Goal: Task Accomplishment & Management: Use online tool/utility

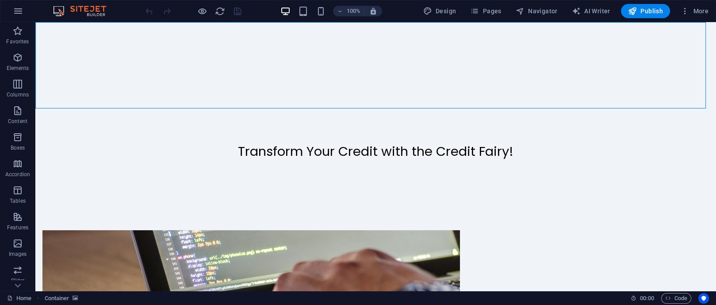
drag, startPoint x: 87, startPoint y: 52, endPoint x: 72, endPoint y: 93, distance: 44.2
click at [83, 27] on icon at bounding box center [81, 27] width 5 height 9
click at [72, 107] on icon at bounding box center [72, 102] width 5 height 9
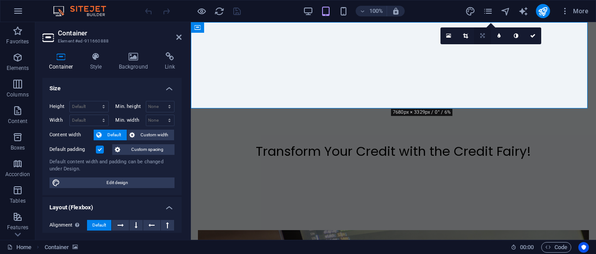
click at [486, 37] on link at bounding box center [482, 35] width 17 height 17
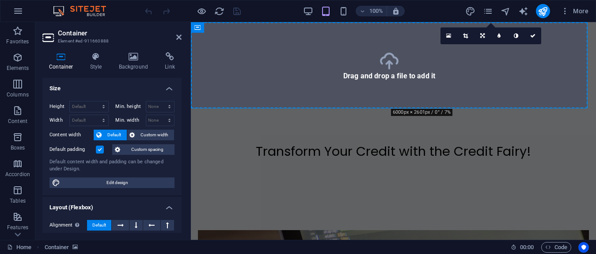
click at [481, 35] on icon at bounding box center [483, 35] width 4 height 5
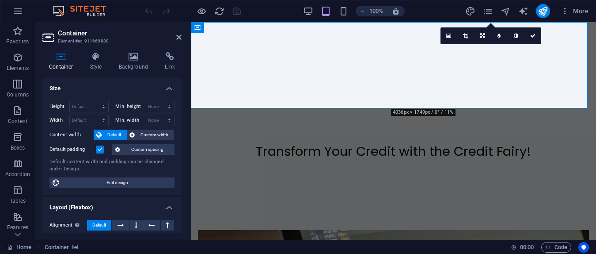
click at [531, 33] on icon at bounding box center [532, 35] width 5 height 5
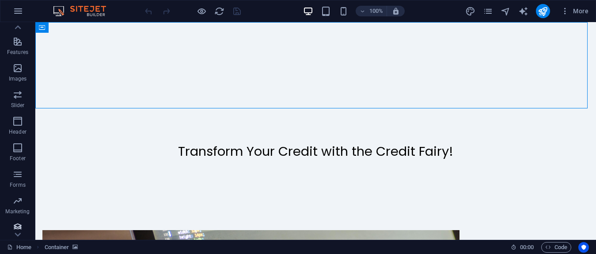
scroll to position [180, 0]
click at [26, 122] on span "Header" at bounding box center [17, 121] width 35 height 21
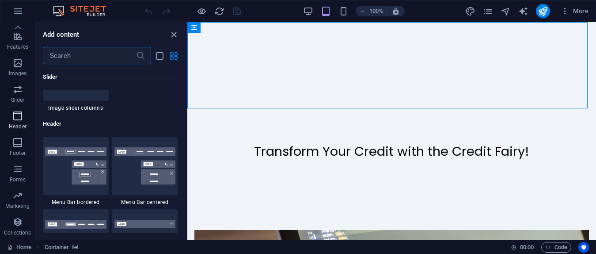
scroll to position [5322, 0]
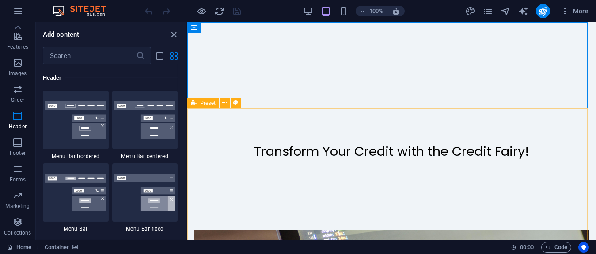
click at [208, 101] on span "Preset" at bounding box center [207, 102] width 15 height 5
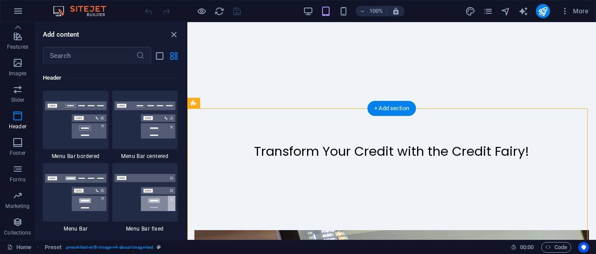
drag, startPoint x: 395, startPoint y: 122, endPoint x: 205, endPoint y: 125, distance: 190.1
click at [393, 27] on div "+" at bounding box center [391, 27] width 17 height 8
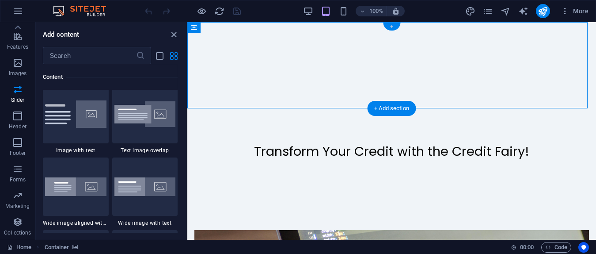
scroll to position [1546, 0]
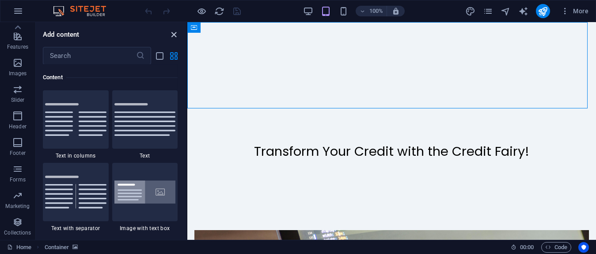
click at [176, 37] on icon "close panel" at bounding box center [174, 35] width 10 height 10
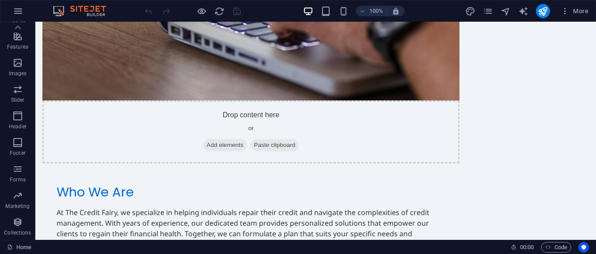
scroll to position [0, 0]
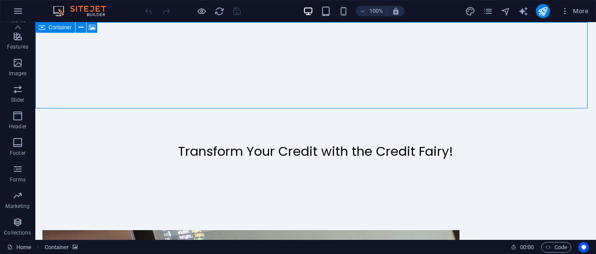
click at [41, 27] on icon at bounding box center [42, 27] width 6 height 11
click at [83, 28] on button at bounding box center [81, 27] width 11 height 11
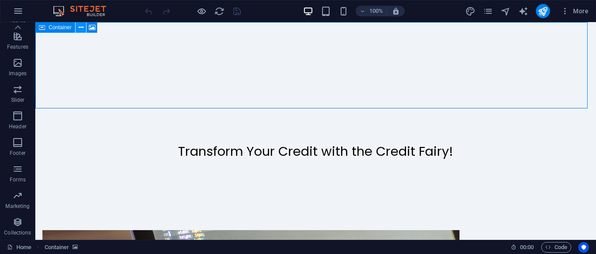
click at [82, 27] on icon at bounding box center [81, 27] width 5 height 9
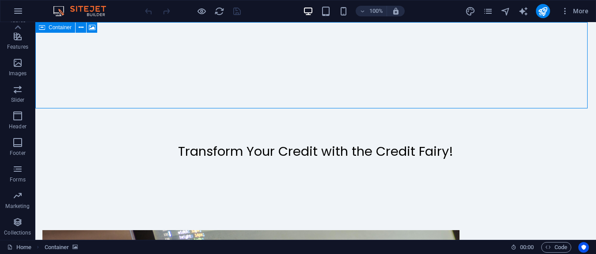
click at [42, 27] on icon at bounding box center [42, 27] width 6 height 11
click at [63, 28] on span "Container" at bounding box center [60, 27] width 23 height 5
click at [81, 26] on icon at bounding box center [81, 27] width 5 height 9
click at [44, 27] on icon at bounding box center [42, 27] width 6 height 11
click at [81, 27] on icon at bounding box center [81, 27] width 5 height 9
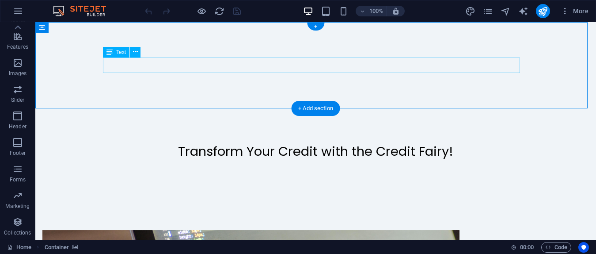
click at [154, 144] on div "Transform Your Credit with the Credit Fairy!" at bounding box center [315, 151] width 417 height 15
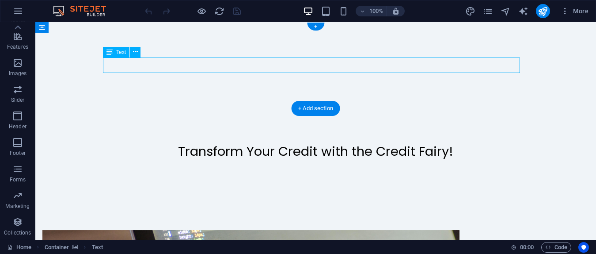
click at [152, 144] on div "Transform Your Credit with the Credit Fairy!" at bounding box center [315, 151] width 417 height 15
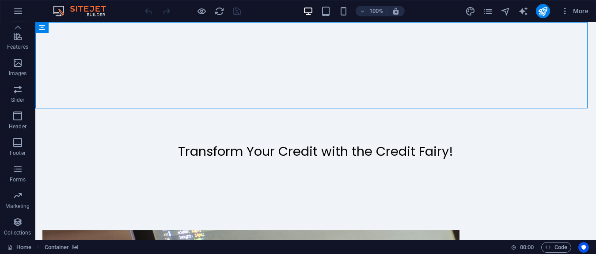
click at [493, 16] on div "More" at bounding box center [528, 11] width 127 height 14
click at [485, 10] on icon "pages" at bounding box center [488, 11] width 10 height 10
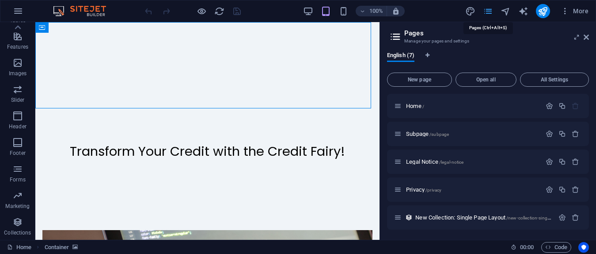
click at [486, 10] on icon "pages" at bounding box center [488, 11] width 10 height 10
click at [586, 38] on icon at bounding box center [586, 37] width 5 height 7
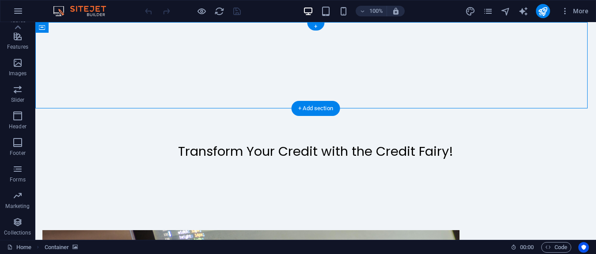
click at [21, 119] on icon "button" at bounding box center [17, 116] width 11 height 11
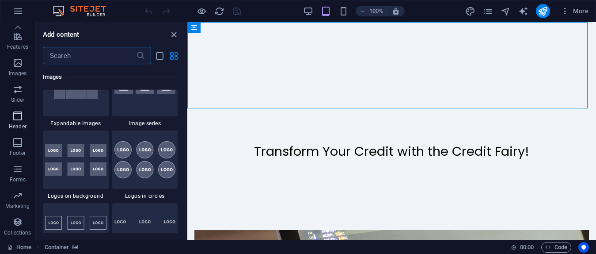
scroll to position [5322, 0]
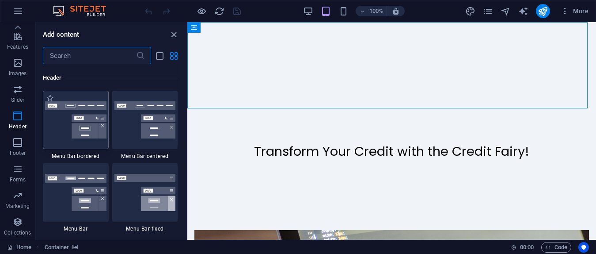
click at [68, 122] on img at bounding box center [75, 119] width 61 height 37
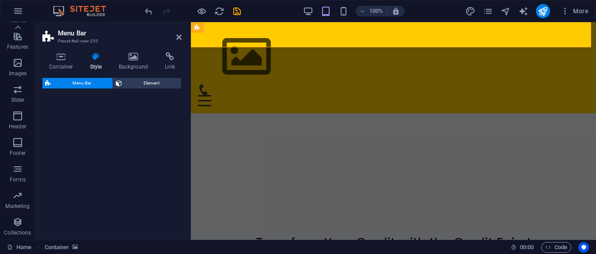
select select "rem"
select select "preset-menu-v2-border"
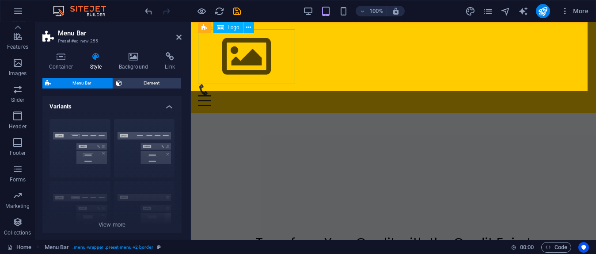
click at [258, 56] on div at bounding box center [393, 56] width 391 height 55
click at [248, 27] on icon at bounding box center [247, 27] width 5 height 9
click at [366, 67] on div "Menu Home About Service Contact" at bounding box center [393, 67] width 405 height 91
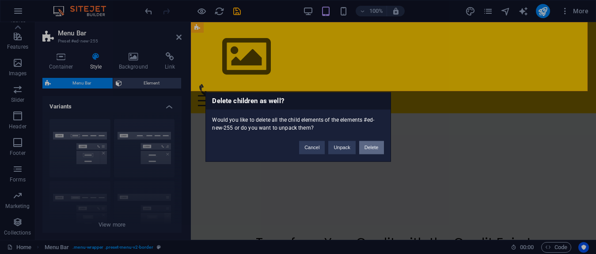
click at [368, 145] on button "Delete" at bounding box center [371, 147] width 25 height 13
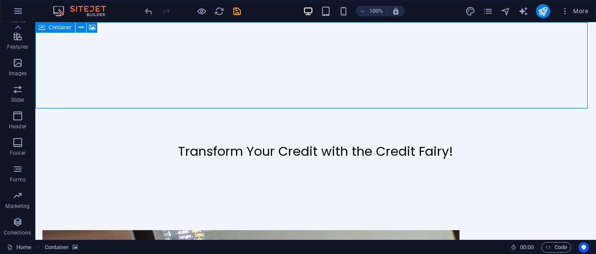
click at [40, 31] on icon at bounding box center [42, 27] width 6 height 11
click at [90, 27] on icon at bounding box center [92, 27] width 7 height 9
select select "px"
select select "ms"
select select "s"
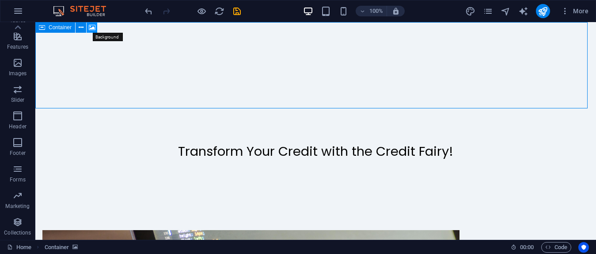
select select "progressive"
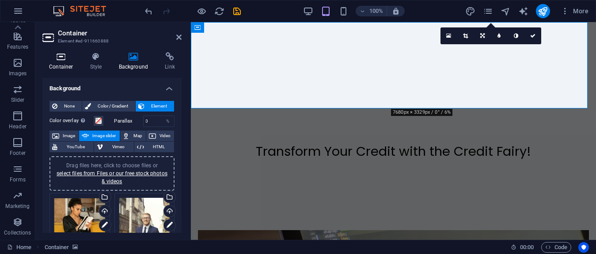
click at [63, 65] on h4 "Container" at bounding box center [62, 61] width 41 height 19
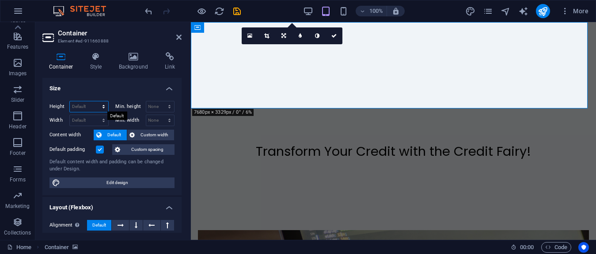
click at [103, 104] on select "Default px rem % vh vw" at bounding box center [89, 106] width 38 height 11
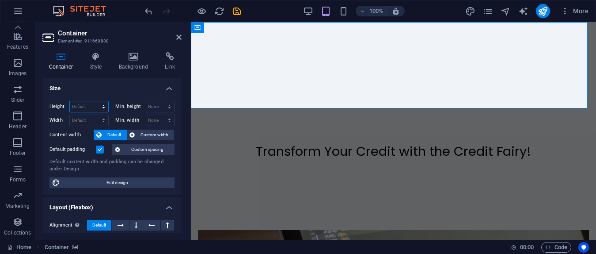
select select "%"
click at [95, 101] on select "Default px rem % vh vw" at bounding box center [89, 106] width 38 height 11
type input "100"
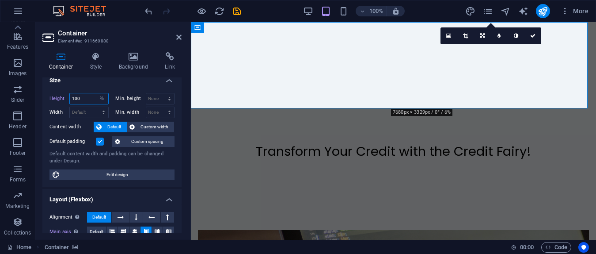
scroll to position [0, 0]
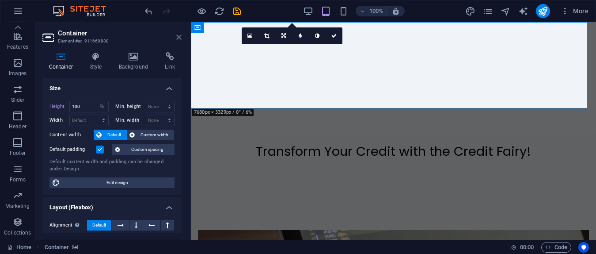
click at [179, 35] on icon at bounding box center [178, 37] width 5 height 7
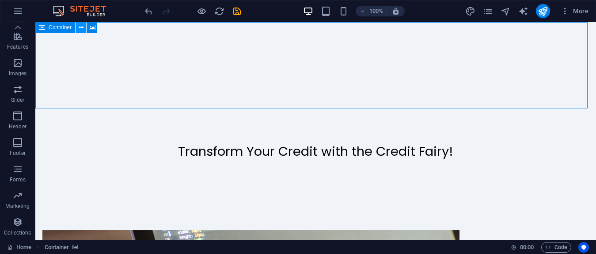
click at [83, 27] on icon at bounding box center [81, 27] width 5 height 9
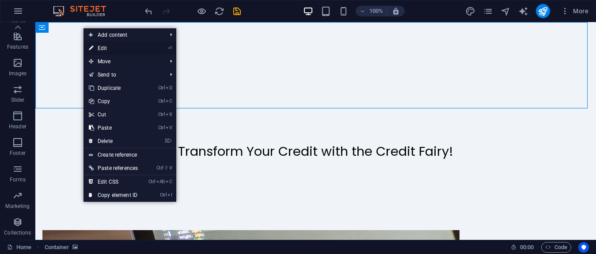
click at [112, 50] on link "⏎ Edit" at bounding box center [114, 48] width 60 height 13
select select "%"
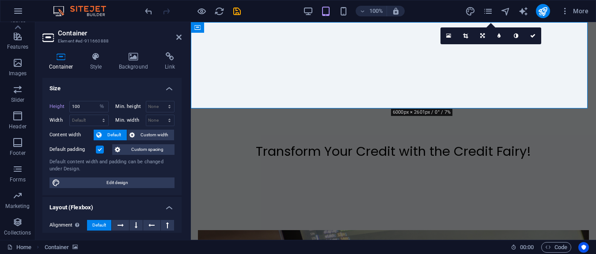
click at [127, 104] on label "Min. height" at bounding box center [131, 106] width 30 height 5
click at [150, 107] on select "None px rem % vh vw" at bounding box center [160, 106] width 28 height 11
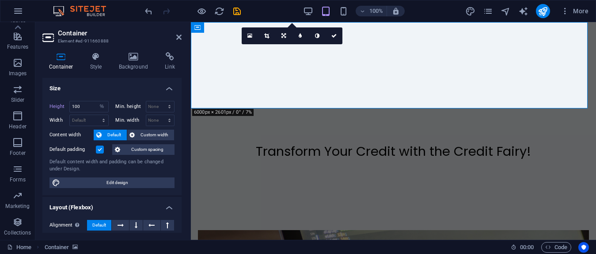
click at [130, 119] on label "Min. width" at bounding box center [131, 120] width 30 height 5
click at [149, 134] on span "Custom width" at bounding box center [155, 135] width 34 height 11
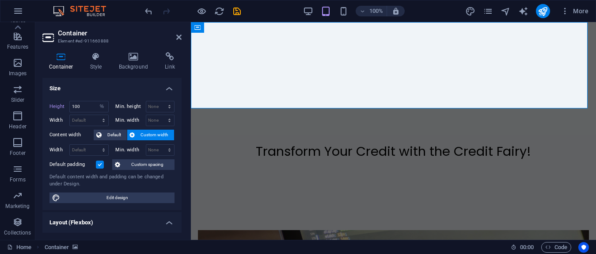
click at [138, 107] on label "Min. height" at bounding box center [131, 106] width 30 height 5
click at [84, 109] on input "100" at bounding box center [89, 106] width 38 height 11
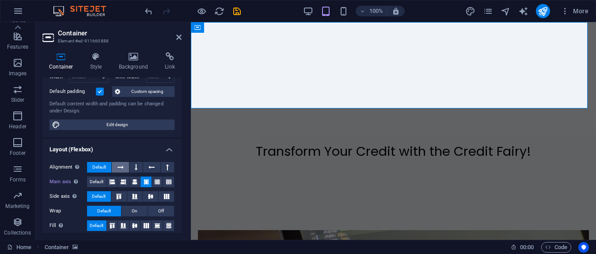
scroll to position [73, 0]
click at [101, 179] on span "Default" at bounding box center [97, 181] width 14 height 11
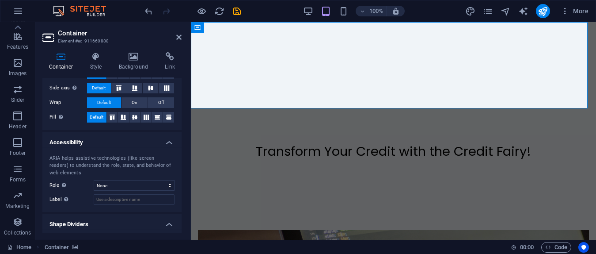
scroll to position [184, 0]
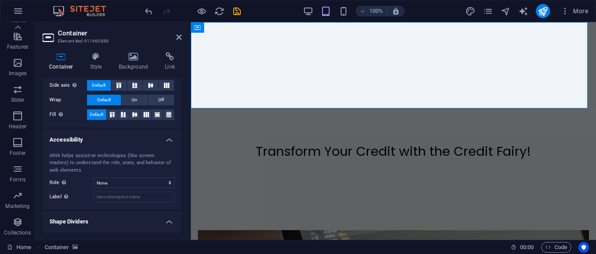
click at [93, 251] on div "Home Container" at bounding box center [255, 247] width 497 height 11
click at [104, 222] on h4 "Shape Dividers" at bounding box center [111, 219] width 139 height 16
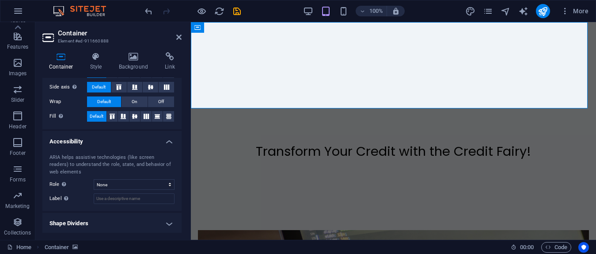
click at [164, 142] on h4 "Accessibility" at bounding box center [111, 139] width 139 height 16
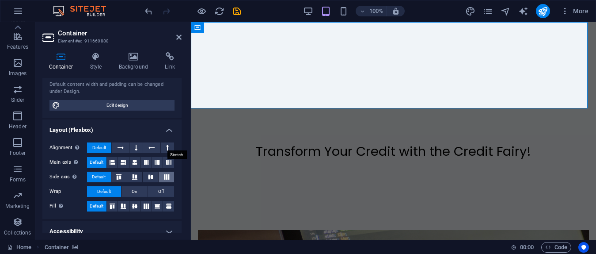
scroll to position [86, 0]
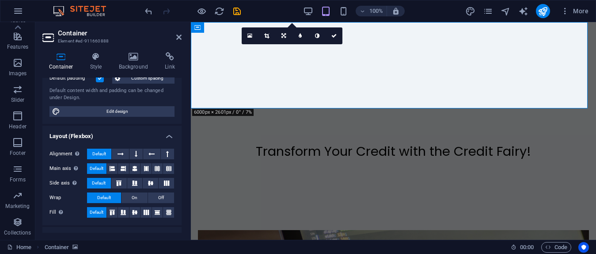
click at [164, 134] on h4 "Layout (Flexbox)" at bounding box center [111, 134] width 139 height 16
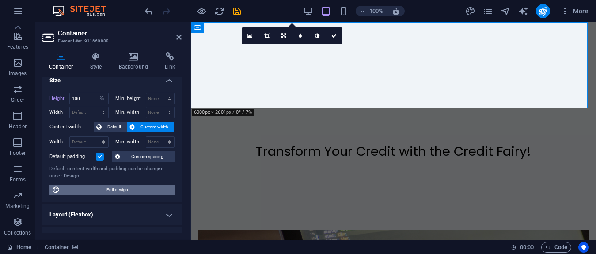
scroll to position [0, 0]
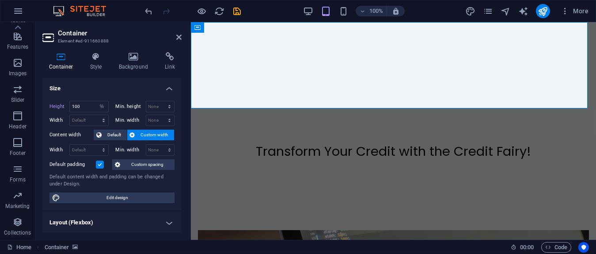
click at [170, 90] on h4 "Size" at bounding box center [111, 86] width 139 height 16
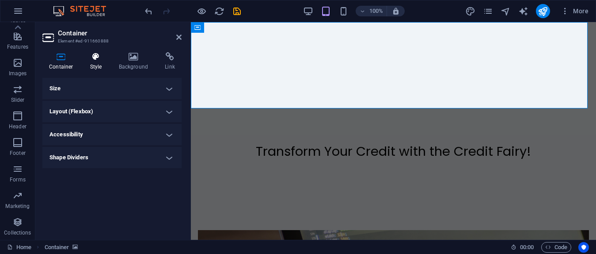
click at [97, 58] on icon at bounding box center [96, 56] width 25 height 9
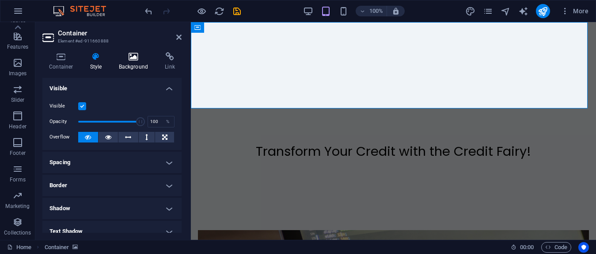
click at [129, 57] on icon at bounding box center [133, 56] width 43 height 9
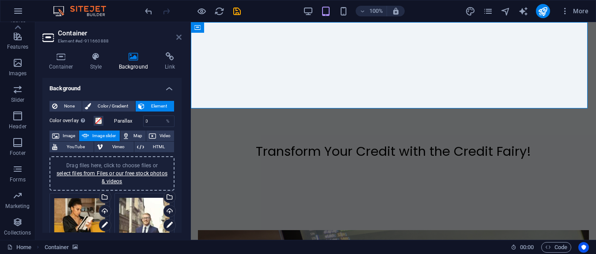
click at [176, 38] on icon at bounding box center [178, 37] width 5 height 7
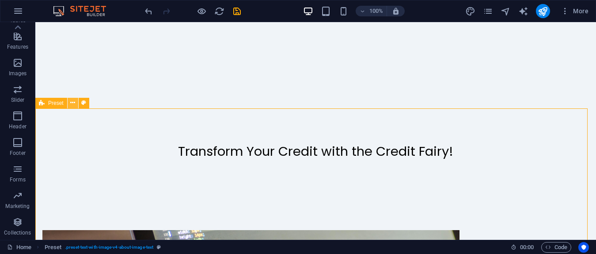
click at [70, 101] on button at bounding box center [73, 103] width 11 height 11
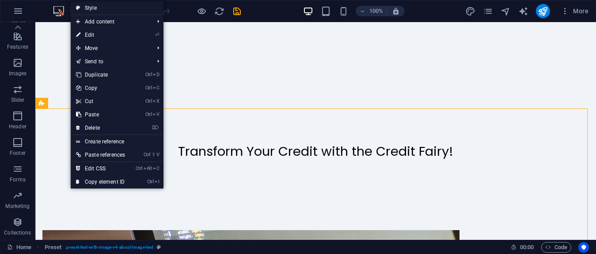
click at [88, 31] on link "⏎ Edit" at bounding box center [101, 34] width 60 height 13
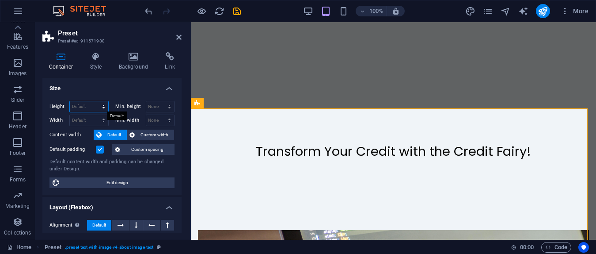
click at [103, 106] on select "Default px rem % vh vw" at bounding box center [89, 106] width 38 height 11
select select "%"
click at [95, 101] on select "Default px rem % vh vw" at bounding box center [89, 106] width 38 height 11
type input "105.9"
click at [92, 107] on input "105.9" at bounding box center [89, 106] width 38 height 11
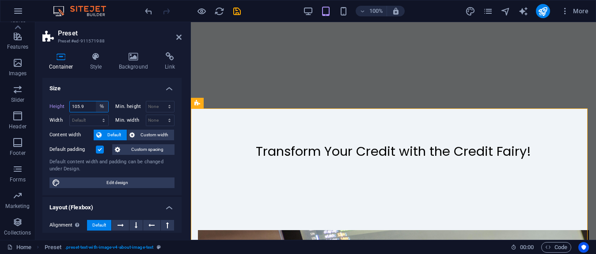
click at [99, 105] on select "Default px rem % vh vw" at bounding box center [102, 106] width 12 height 11
click at [96, 101] on select "Default px rem % vh vw" at bounding box center [102, 106] width 12 height 11
click at [151, 107] on select "None px rem % vh vw" at bounding box center [160, 106] width 28 height 11
click at [104, 191] on div "Height 105.9 Default px rem % vh vw Min. height None px rem % vh vw Width Defau…" at bounding box center [111, 144] width 139 height 101
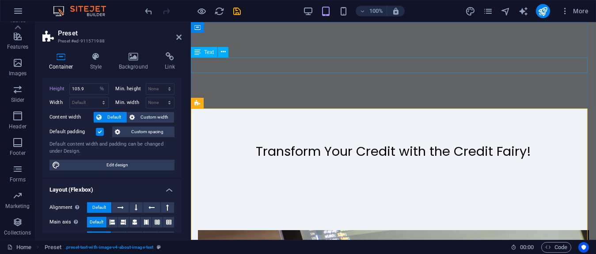
scroll to position [18, 0]
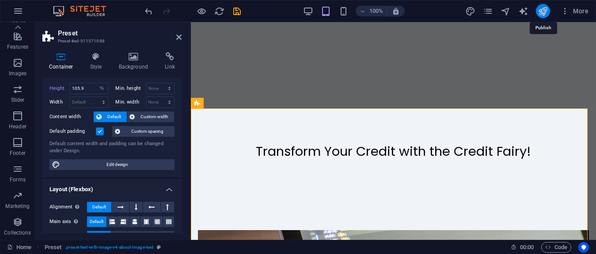
click at [545, 7] on icon "publish" at bounding box center [543, 11] width 10 height 10
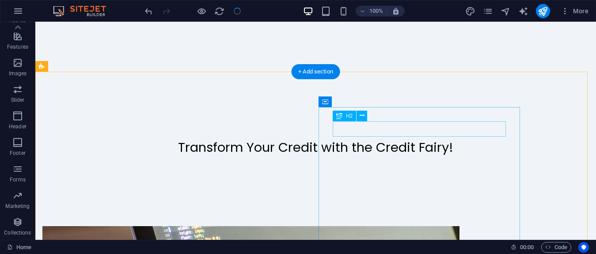
scroll to position [0, 0]
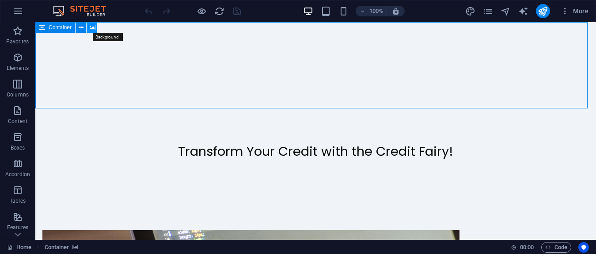
click at [91, 27] on icon at bounding box center [92, 27] width 7 height 9
select select "%"
select select "px"
select select "ms"
select select "s"
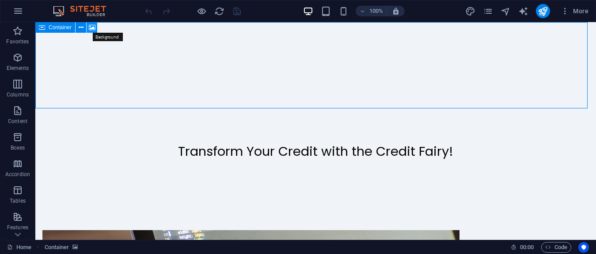
select select "progressive"
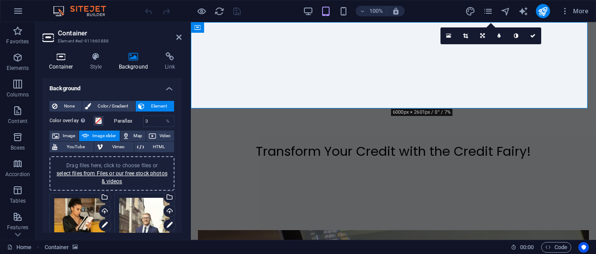
click at [69, 63] on h4 "Container" at bounding box center [62, 61] width 41 height 19
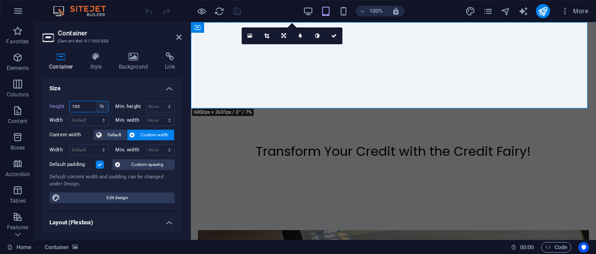
click at [97, 109] on select "Default px rem % vh vw" at bounding box center [102, 106] width 12 height 11
click at [92, 108] on input "100" at bounding box center [89, 106] width 38 height 11
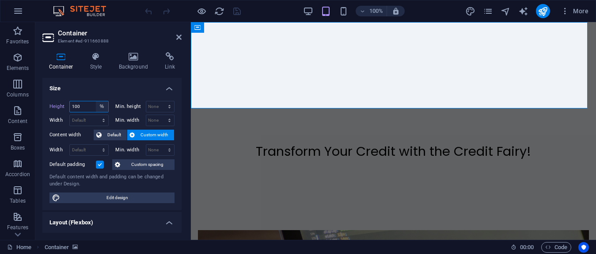
click at [98, 103] on select "Default px rem % vh vw" at bounding box center [102, 106] width 12 height 11
click at [119, 87] on h4 "Size" at bounding box center [111, 86] width 139 height 16
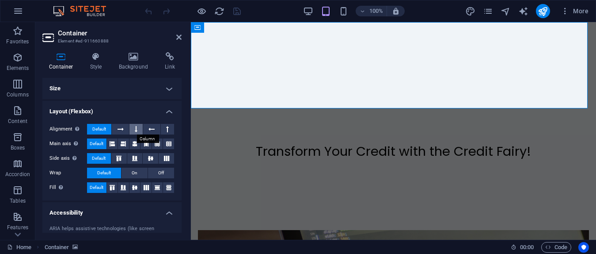
click at [133, 126] on button at bounding box center [136, 129] width 13 height 11
click at [134, 142] on icon at bounding box center [135, 143] width 11 height 5
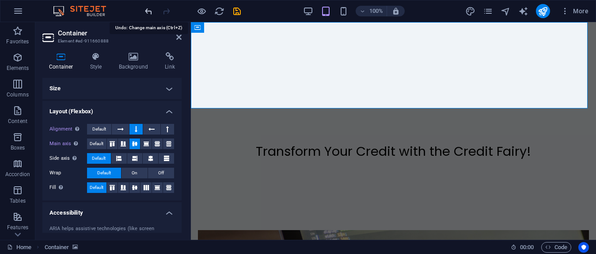
click at [152, 12] on icon "undo" at bounding box center [149, 11] width 10 height 10
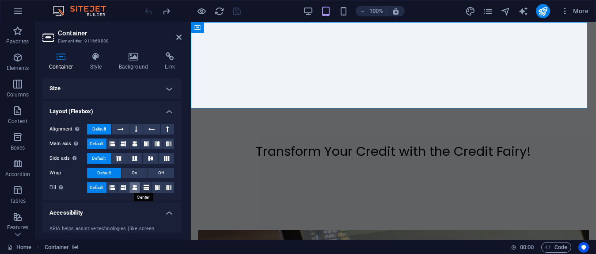
click at [132, 186] on icon at bounding box center [134, 187] width 5 height 11
click at [95, 189] on span "Default" at bounding box center [97, 187] width 14 height 11
click at [134, 92] on h4 "Size" at bounding box center [111, 88] width 139 height 21
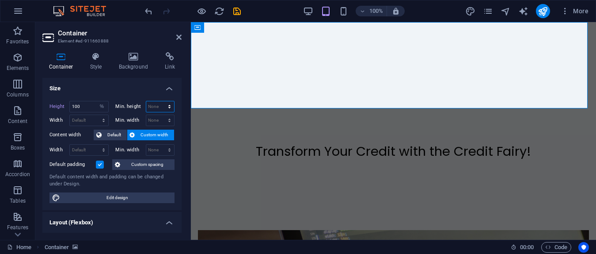
click at [156, 107] on select "None px rem % vh vw" at bounding box center [160, 106] width 28 height 11
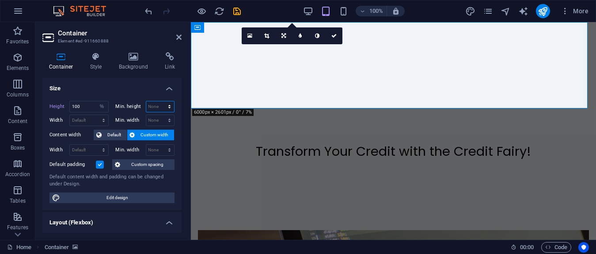
select select "%"
click at [160, 101] on select "None px rem % vh vw" at bounding box center [160, 106] width 28 height 11
type input "100"
click at [113, 92] on h4 "Size" at bounding box center [111, 86] width 139 height 16
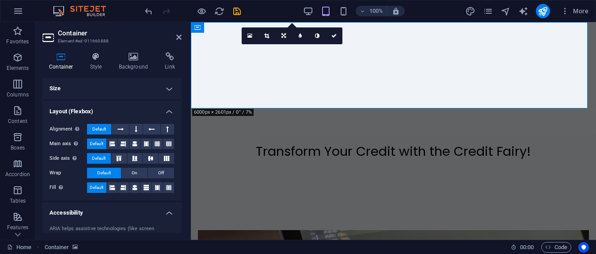
click at [132, 106] on h4 "Layout (Flexbox)" at bounding box center [111, 109] width 139 height 16
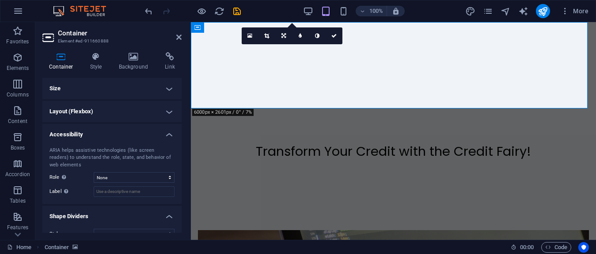
click at [137, 85] on h4 "Size" at bounding box center [111, 88] width 139 height 21
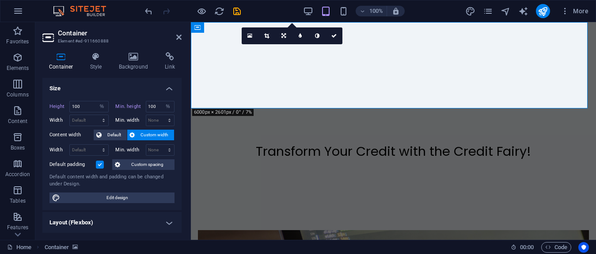
click at [140, 119] on label "Min. width" at bounding box center [131, 120] width 30 height 5
click at [91, 118] on select "Default px rem % em vh vw" at bounding box center [89, 120] width 38 height 11
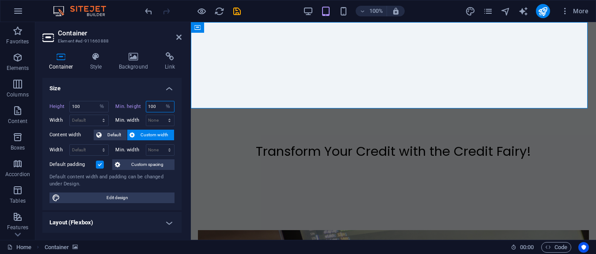
click at [149, 104] on input "100" at bounding box center [160, 106] width 28 height 11
click at [136, 106] on label "Min. height" at bounding box center [131, 106] width 30 height 5
select select "DISABLED_OPTION_VALUE"
click at [53, 107] on label "Height" at bounding box center [60, 106] width 20 height 5
select select "DISABLED_OPTION_VALUE"
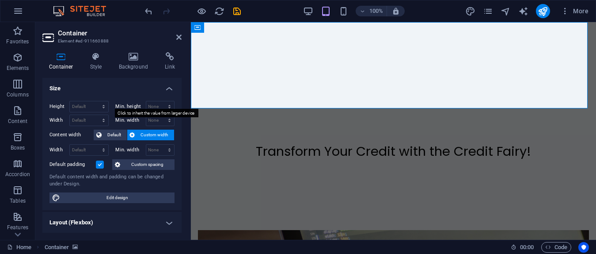
click at [116, 107] on label "Min. height" at bounding box center [131, 106] width 30 height 5
click at [147, 107] on select "None px rem % vh vw" at bounding box center [160, 106] width 28 height 11
click at [148, 107] on select "None px rem % vh vw" at bounding box center [160, 106] width 28 height 11
click at [128, 109] on div "Min. height None px rem % vh vw" at bounding box center [145, 106] width 59 height 11
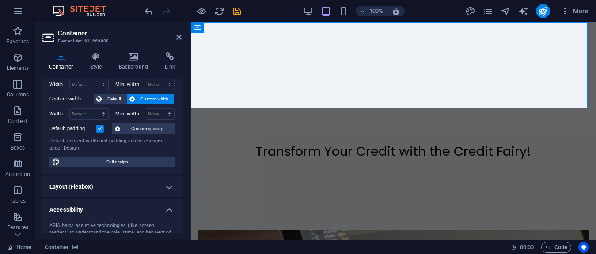
scroll to position [37, 0]
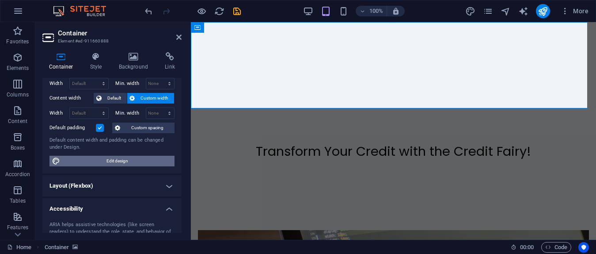
click at [114, 158] on span "Edit design" at bounding box center [117, 161] width 109 height 11
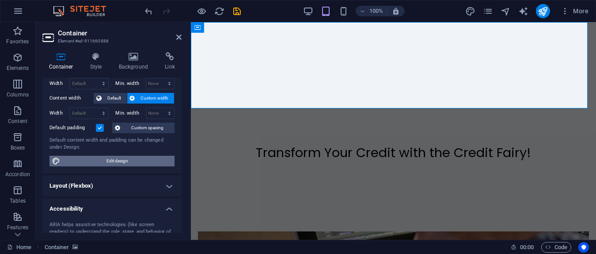
select select "px"
select select "200"
select select "px"
select select "rem"
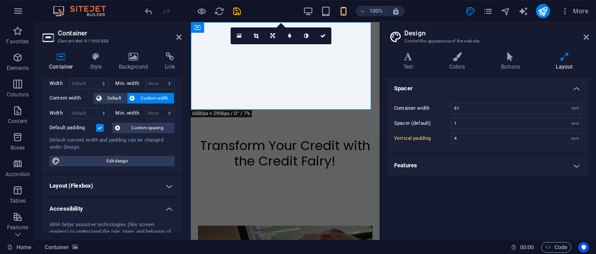
click at [130, 56] on icon at bounding box center [133, 56] width 43 height 9
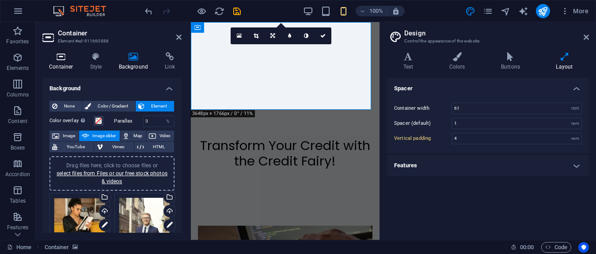
click at [69, 53] on icon at bounding box center [61, 56] width 38 height 9
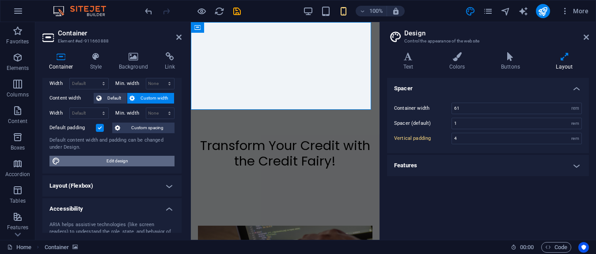
click at [82, 159] on span "Edit design" at bounding box center [117, 161] width 109 height 11
click at [563, 55] on icon at bounding box center [564, 56] width 49 height 9
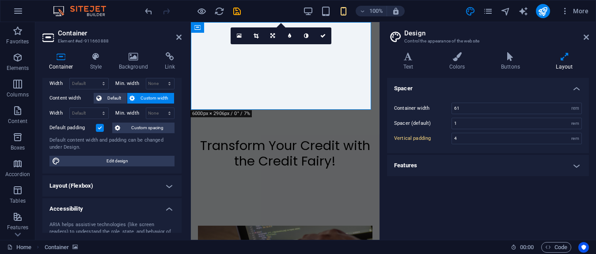
click at [275, 36] on icon at bounding box center [273, 35] width 4 height 5
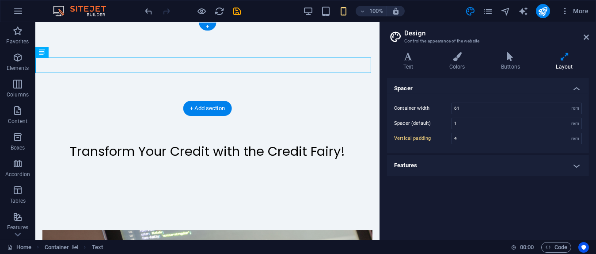
click at [298, 78] on div "Transform Your Credit with the Credit Fairy!" at bounding box center [207, 108] width 344 height 172
type input "5"
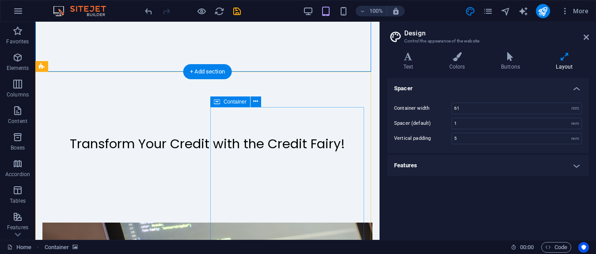
scroll to position [0, 0]
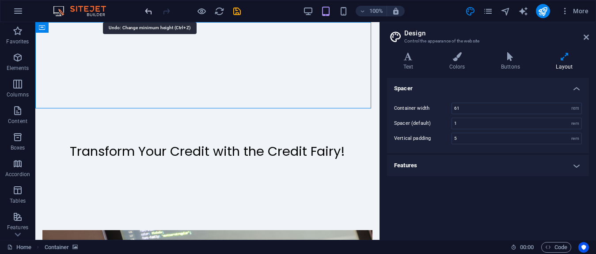
click at [152, 13] on icon "undo" at bounding box center [149, 11] width 10 height 10
click at [147, 13] on icon "undo" at bounding box center [149, 11] width 10 height 10
drag, startPoint x: 147, startPoint y: 13, endPoint x: 134, endPoint y: 22, distance: 16.3
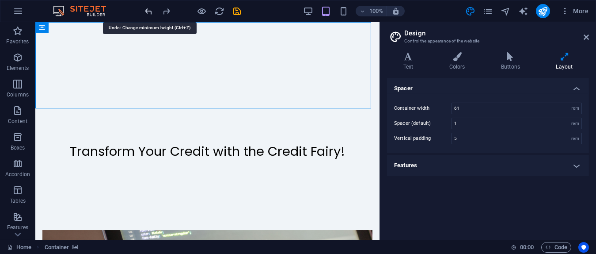
click at [147, 13] on icon "undo" at bounding box center [149, 11] width 10 height 10
click at [419, 165] on h4 "Features" at bounding box center [488, 165] width 202 height 21
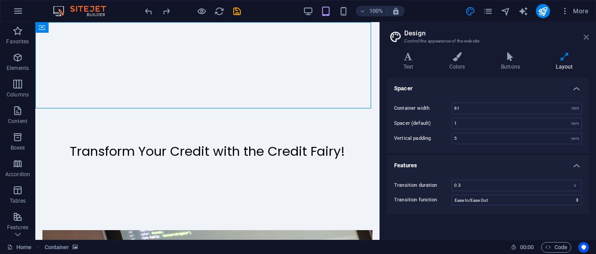
click at [587, 37] on icon at bounding box center [586, 37] width 5 height 7
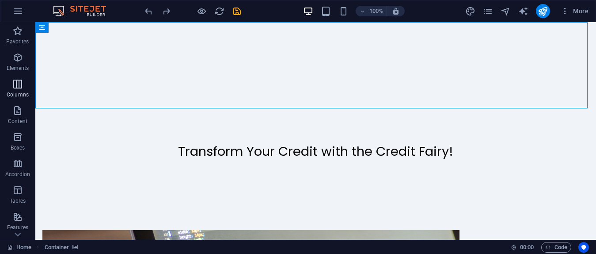
click at [24, 87] on span "Columns" at bounding box center [17, 89] width 35 height 21
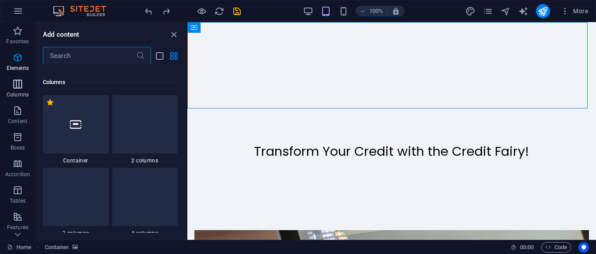
scroll to position [438, 0]
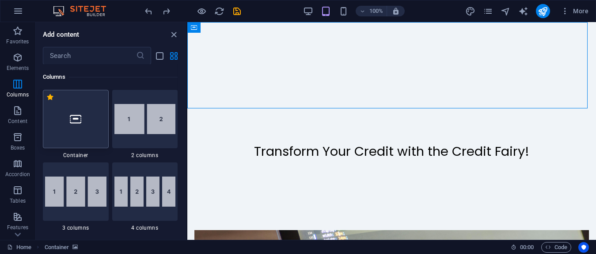
click at [85, 123] on div at bounding box center [76, 119] width 66 height 58
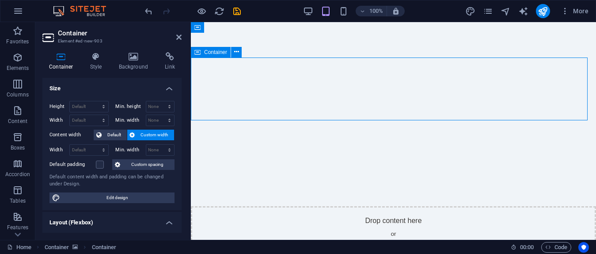
drag, startPoint x: 269, startPoint y: 70, endPoint x: 275, endPoint y: 92, distance: 22.8
click at [275, 206] on div "Drop content here or Add elements Paste clipboard" at bounding box center [393, 237] width 405 height 63
drag, startPoint x: 275, startPoint y: 91, endPoint x: 278, endPoint y: 82, distance: 9.8
click at [278, 206] on div "Drop content here or Add elements Paste clipboard" at bounding box center [393, 237] width 405 height 63
click at [263, 206] on div "Drop content here or Add elements Paste clipboard" at bounding box center [393, 237] width 405 height 63
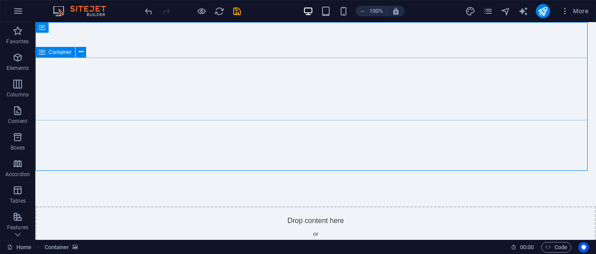
click at [44, 56] on icon at bounding box center [42, 52] width 6 height 11
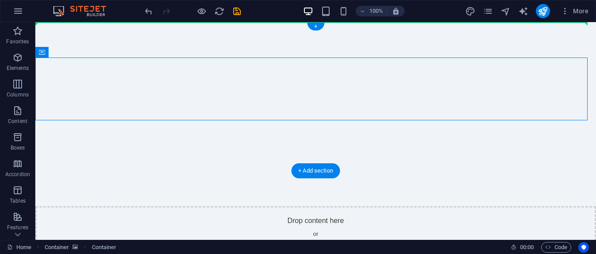
drag, startPoint x: 79, startPoint y: 78, endPoint x: 47, endPoint y: 38, distance: 51.9
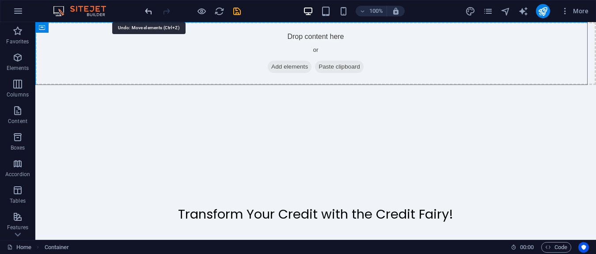
click at [147, 11] on icon "undo" at bounding box center [149, 11] width 10 height 10
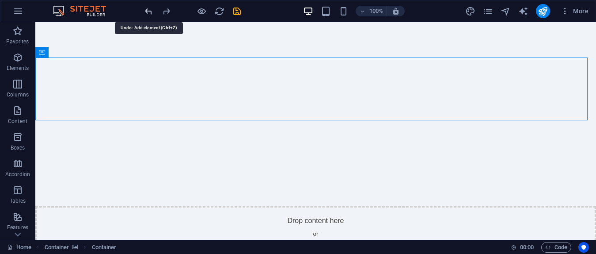
click at [147, 11] on icon "undo" at bounding box center [149, 11] width 10 height 10
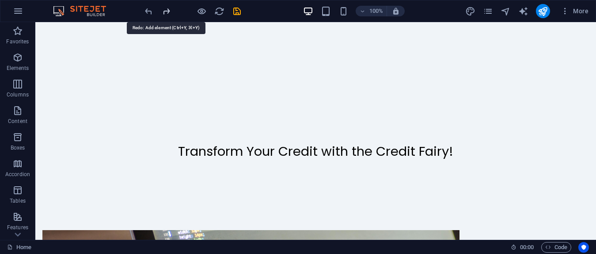
click at [164, 11] on icon "redo" at bounding box center [167, 11] width 10 height 10
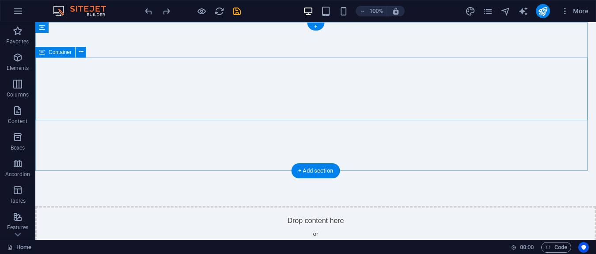
click at [222, 206] on div "Drop content here or Add elements Paste clipboard" at bounding box center [315, 237] width 561 height 63
click at [299, 206] on div "Drop content here or Add elements Paste clipboard" at bounding box center [315, 237] width 561 height 63
click at [40, 53] on icon at bounding box center [42, 52] width 6 height 11
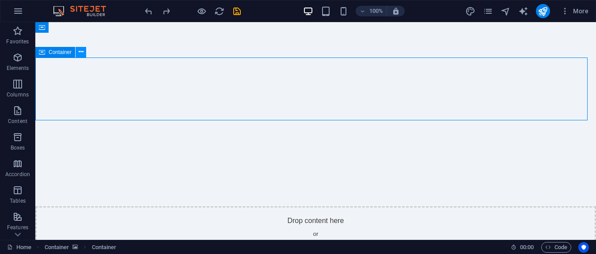
click at [83, 50] on icon at bounding box center [81, 51] width 5 height 9
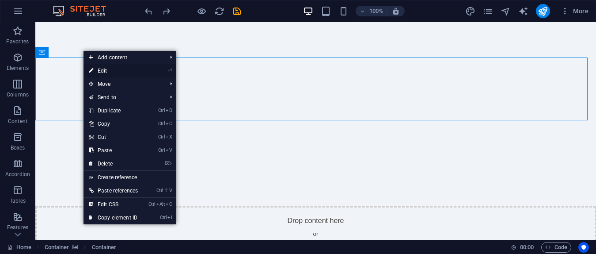
click at [107, 69] on link "⏎ Edit" at bounding box center [114, 70] width 60 height 13
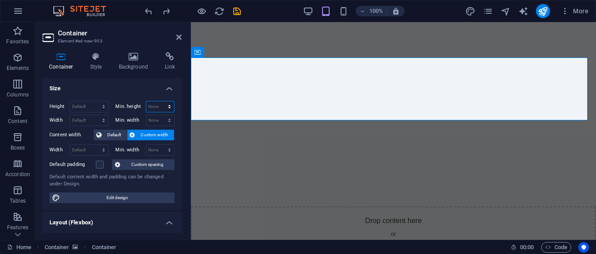
click at [152, 109] on select "None px rem % vh vw" at bounding box center [160, 106] width 28 height 11
click at [88, 109] on select "Default px rem % vh vw" at bounding box center [89, 106] width 38 height 11
select select "vh"
click at [95, 101] on select "Default px rem % vh vw" at bounding box center [89, 106] width 38 height 11
type input "2"
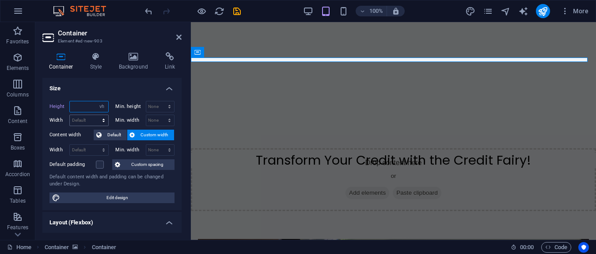
type input "0"
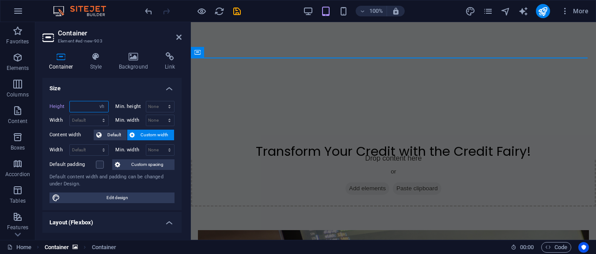
type input "0"
click at [90, 108] on input "number" at bounding box center [89, 106] width 38 height 11
click at [83, 120] on select "Default px rem % em vh vw" at bounding box center [89, 120] width 38 height 11
click at [88, 108] on input "number" at bounding box center [89, 106] width 38 height 11
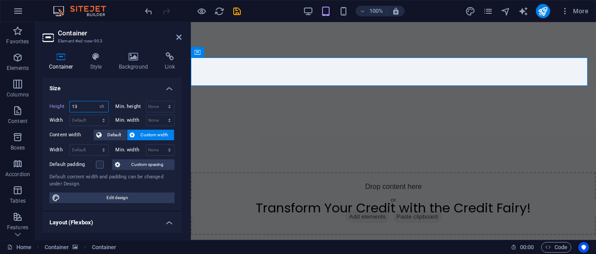
click at [85, 109] on input "13" at bounding box center [89, 106] width 38 height 11
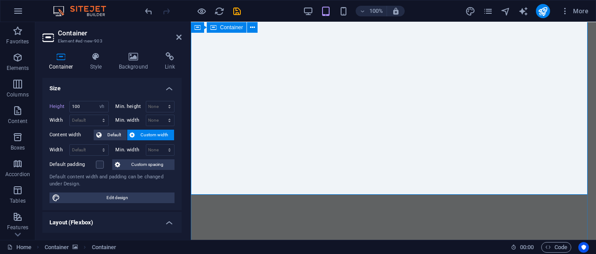
scroll to position [73, 0]
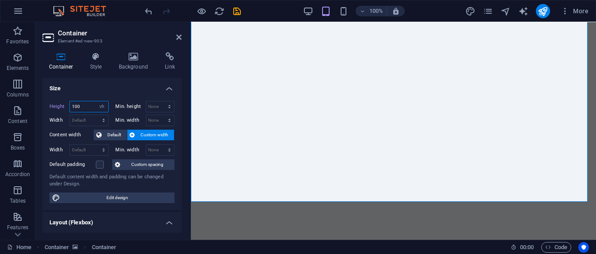
click at [82, 107] on input "100" at bounding box center [89, 106] width 38 height 11
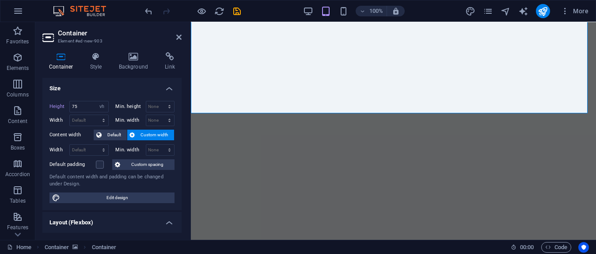
scroll to position [37, 0]
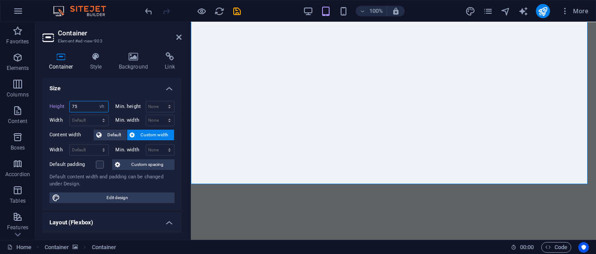
click at [88, 104] on input "75" at bounding box center [89, 106] width 38 height 11
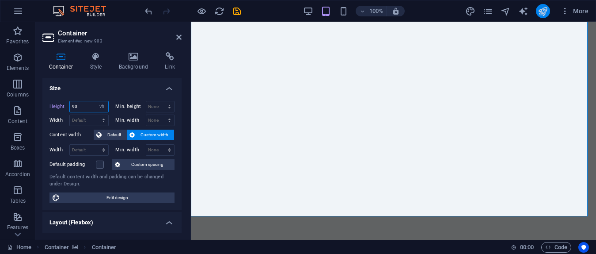
type input "90"
click at [542, 7] on icon "publish" at bounding box center [543, 11] width 10 height 10
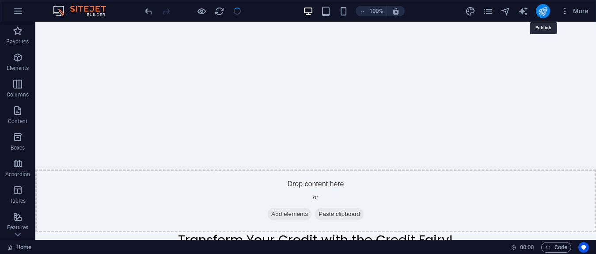
click at [544, 8] on icon "publish" at bounding box center [543, 11] width 10 height 10
